Goal: Find contact information: Find contact information

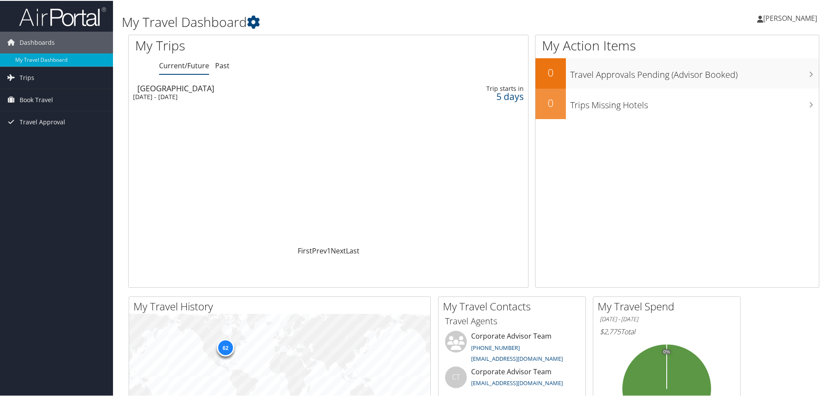
click at [799, 19] on span "[PERSON_NAME]" at bounding box center [790, 18] width 54 height 10
click at [739, 64] on link "Travel Agency Contacts" at bounding box center [767, 62] width 97 height 15
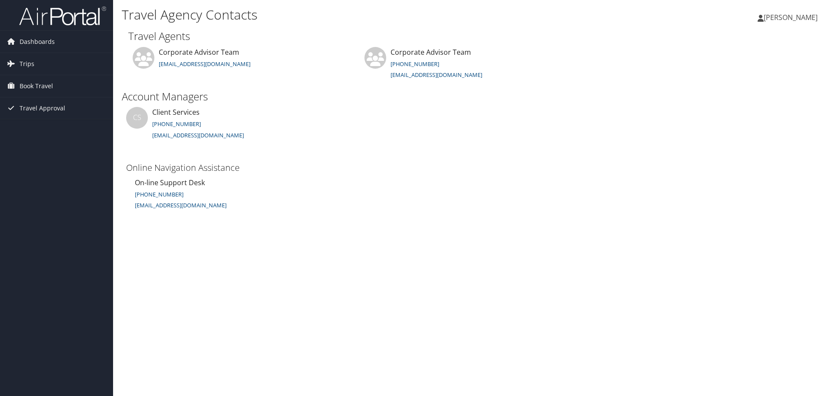
click at [786, 23] on link "[PERSON_NAME]" at bounding box center [791, 17] width 69 height 26
click at [752, 79] on link "View Travel Profile" at bounding box center [768, 77] width 97 height 15
